Goal: Task Accomplishment & Management: Complete application form

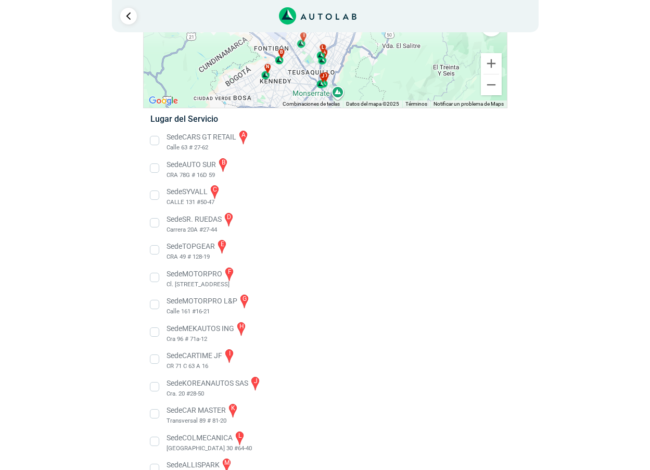
scroll to position [156, 0]
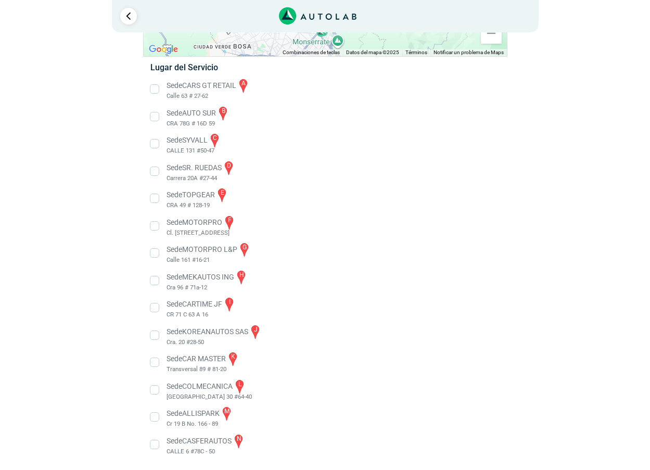
click at [228, 411] on li "Sede ALLISPARK m Cr 19 B No. 166 - 89" at bounding box center [324, 416] width 365 height 23
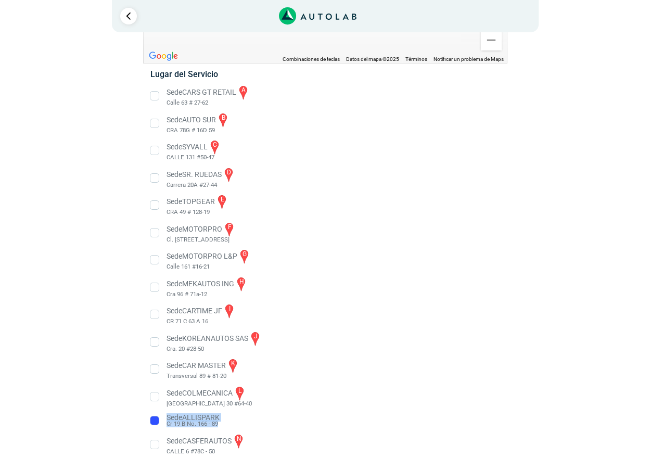
click at [228, 411] on ul "Sede CARS GT RETAIL a Calle 63 # 27-62" at bounding box center [324, 269] width 365 height 371
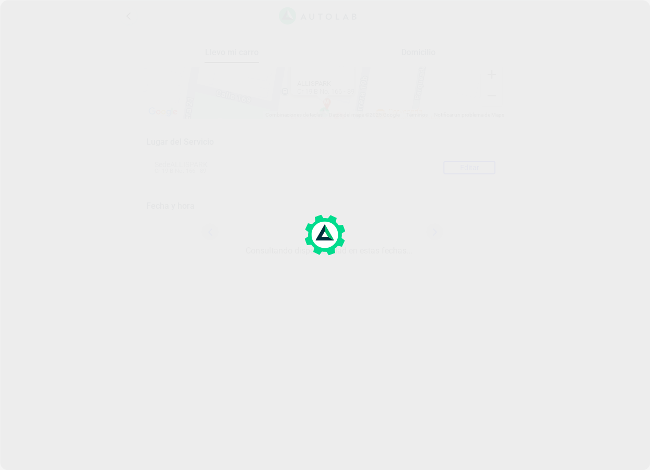
scroll to position [0, 0]
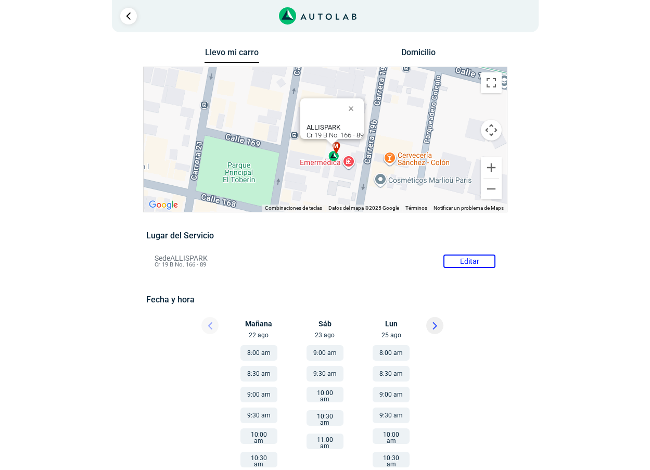
drag, startPoint x: 403, startPoint y: 120, endPoint x: 412, endPoint y: 116, distance: 10.2
click at [412, 116] on div "a b c d e f g" at bounding box center [325, 139] width 363 height 145
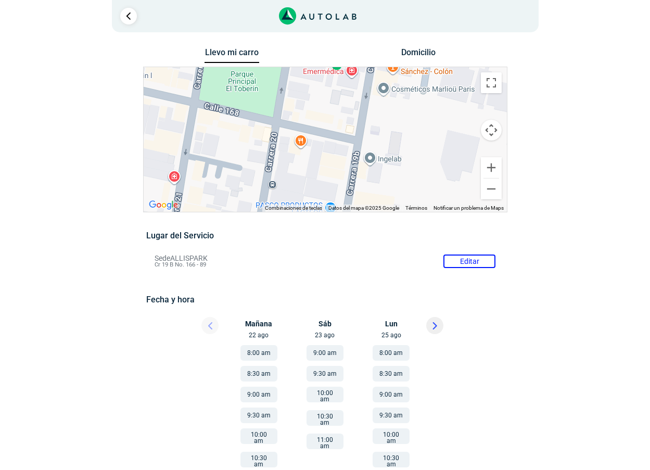
drag, startPoint x: 315, startPoint y: 174, endPoint x: 312, endPoint y: 95, distance: 79.1
click at [312, 95] on div "a b c d e f g" at bounding box center [325, 139] width 363 height 145
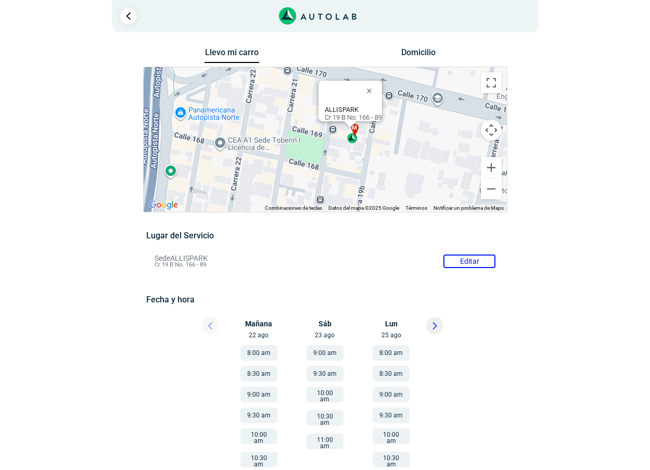
drag, startPoint x: 385, startPoint y: 109, endPoint x: 396, endPoint y: 160, distance: 51.5
click at [396, 160] on div "a b c d e f g" at bounding box center [325, 139] width 363 height 145
click at [340, 106] on b "ALLISPARK" at bounding box center [342, 110] width 34 height 8
drag, startPoint x: 321, startPoint y: 102, endPoint x: 357, endPoint y: 104, distance: 35.9
click at [357, 104] on div "ALLISPARK Cr 19 B No. 166 - 89" at bounding box center [349, 101] width 63 height 41
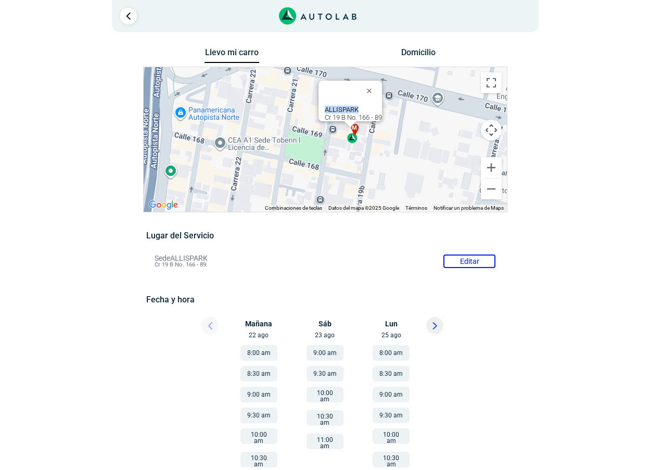
copy b "ALLISPARK"
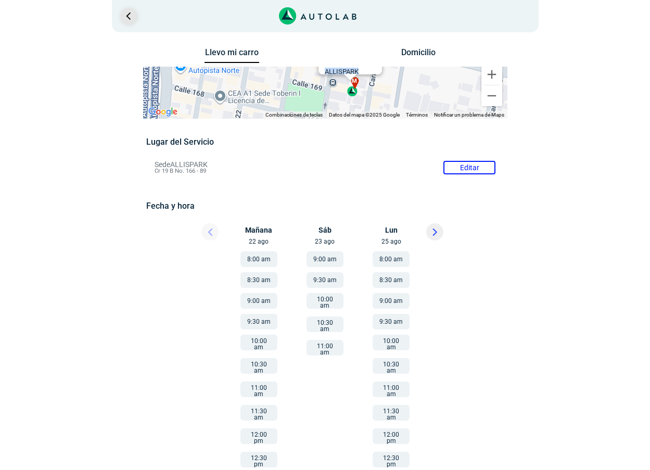
click at [127, 15] on link "Ir al paso anterior" at bounding box center [128, 16] width 17 height 17
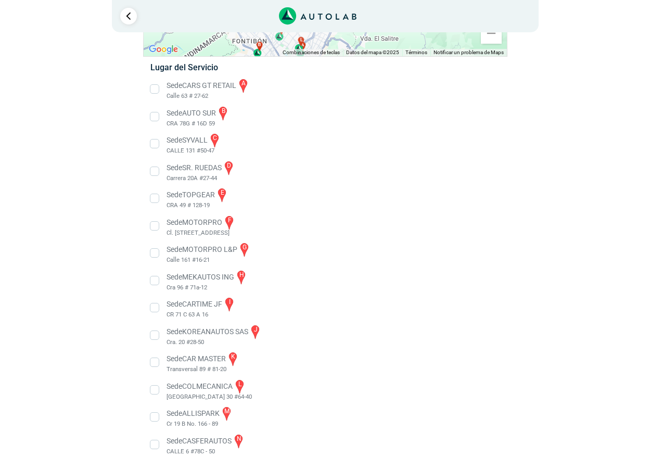
scroll to position [103, 0]
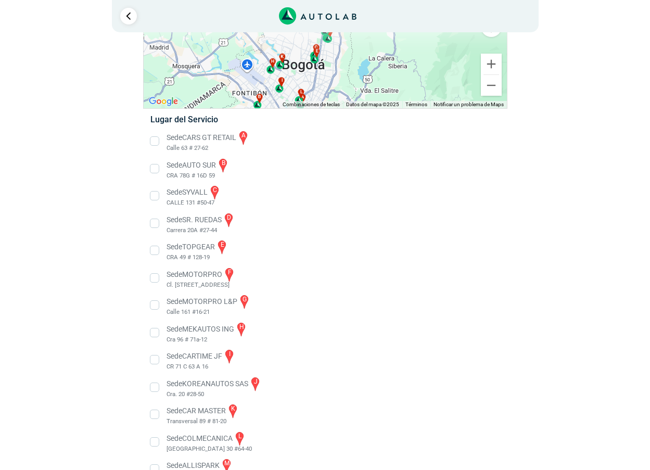
click at [203, 299] on li "Sede MOTORPRO L&P g Calle 161 #16-21" at bounding box center [324, 304] width 365 height 23
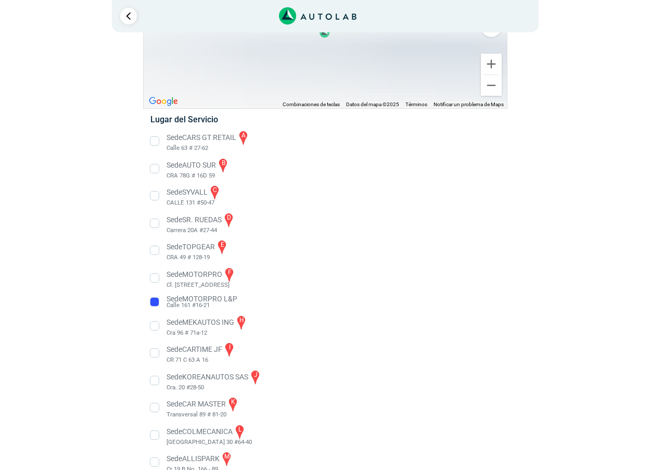
click at [203, 299] on li "Sede MOTORPRO L&P Calle 161 #16-21" at bounding box center [324, 301] width 365 height 17
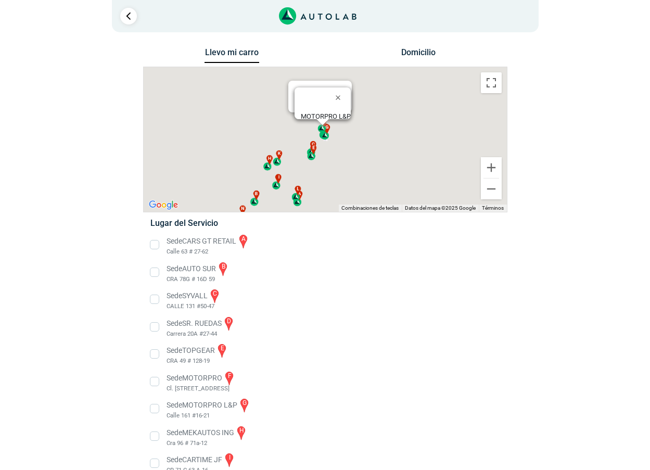
scroll to position [62, 0]
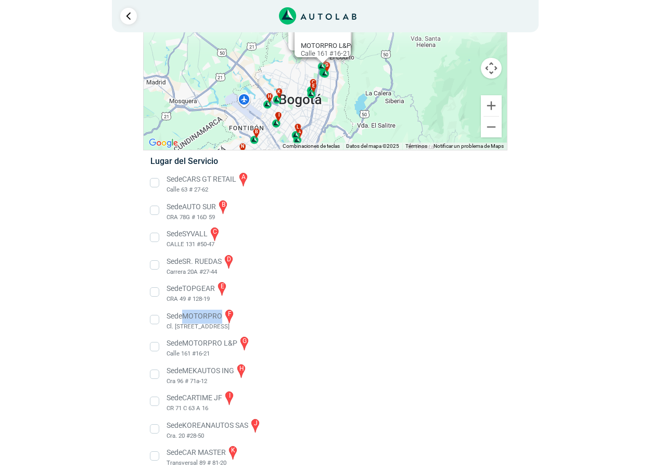
drag, startPoint x: 184, startPoint y: 314, endPoint x: 222, endPoint y: 316, distance: 37.5
click at [222, 316] on li "Sede MOTORPRO f Cl. [STREET_ADDRESS]" at bounding box center [324, 319] width 365 height 23
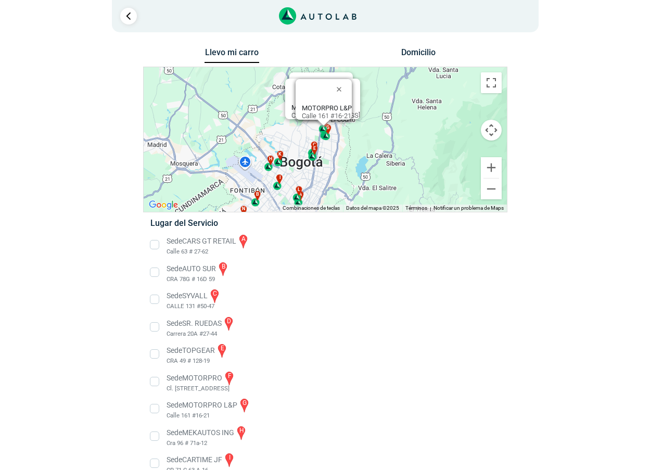
click at [324, 104] on b "MOTORPRO L&P" at bounding box center [327, 108] width 50 height 8
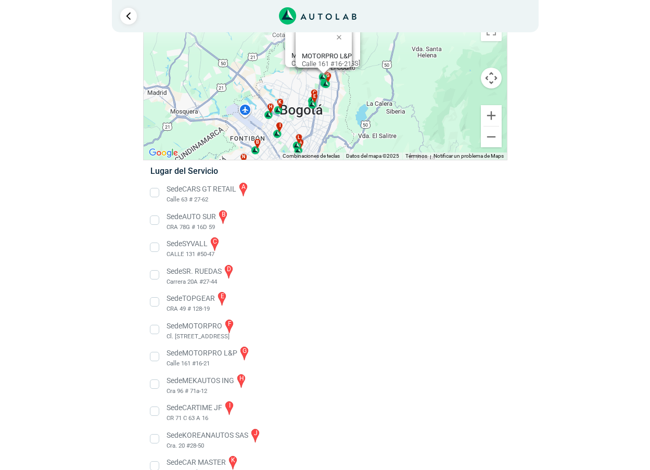
scroll to position [156, 0]
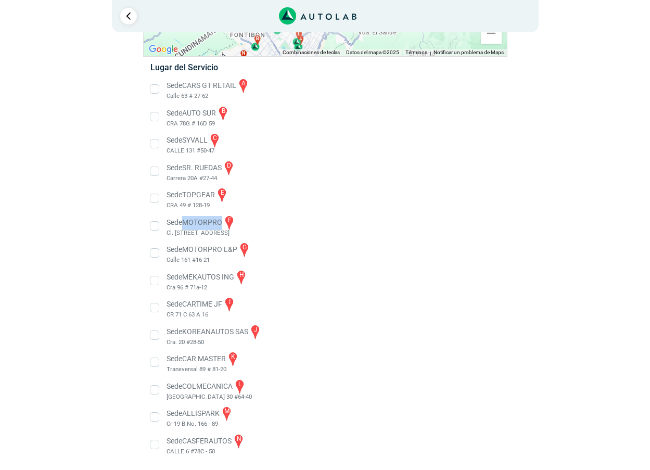
drag, startPoint x: 185, startPoint y: 223, endPoint x: 223, endPoint y: 223, distance: 38.0
click at [223, 223] on li "Sede MOTORPRO f Cl. [STREET_ADDRESS]" at bounding box center [324, 225] width 365 height 23
